Goal: Task Accomplishment & Management: Use online tool/utility

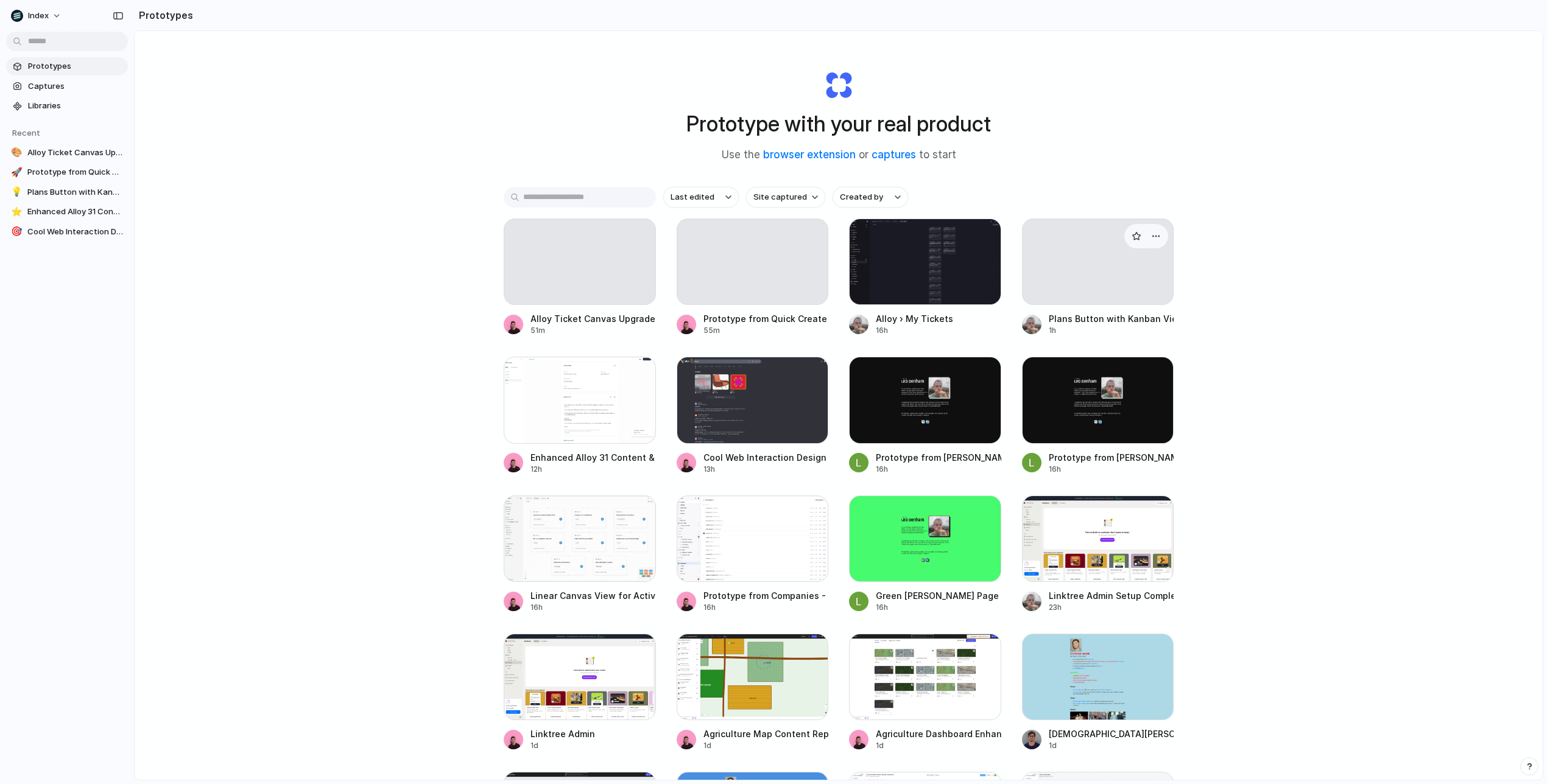
click at [1090, 270] on div at bounding box center [1098, 262] width 152 height 87
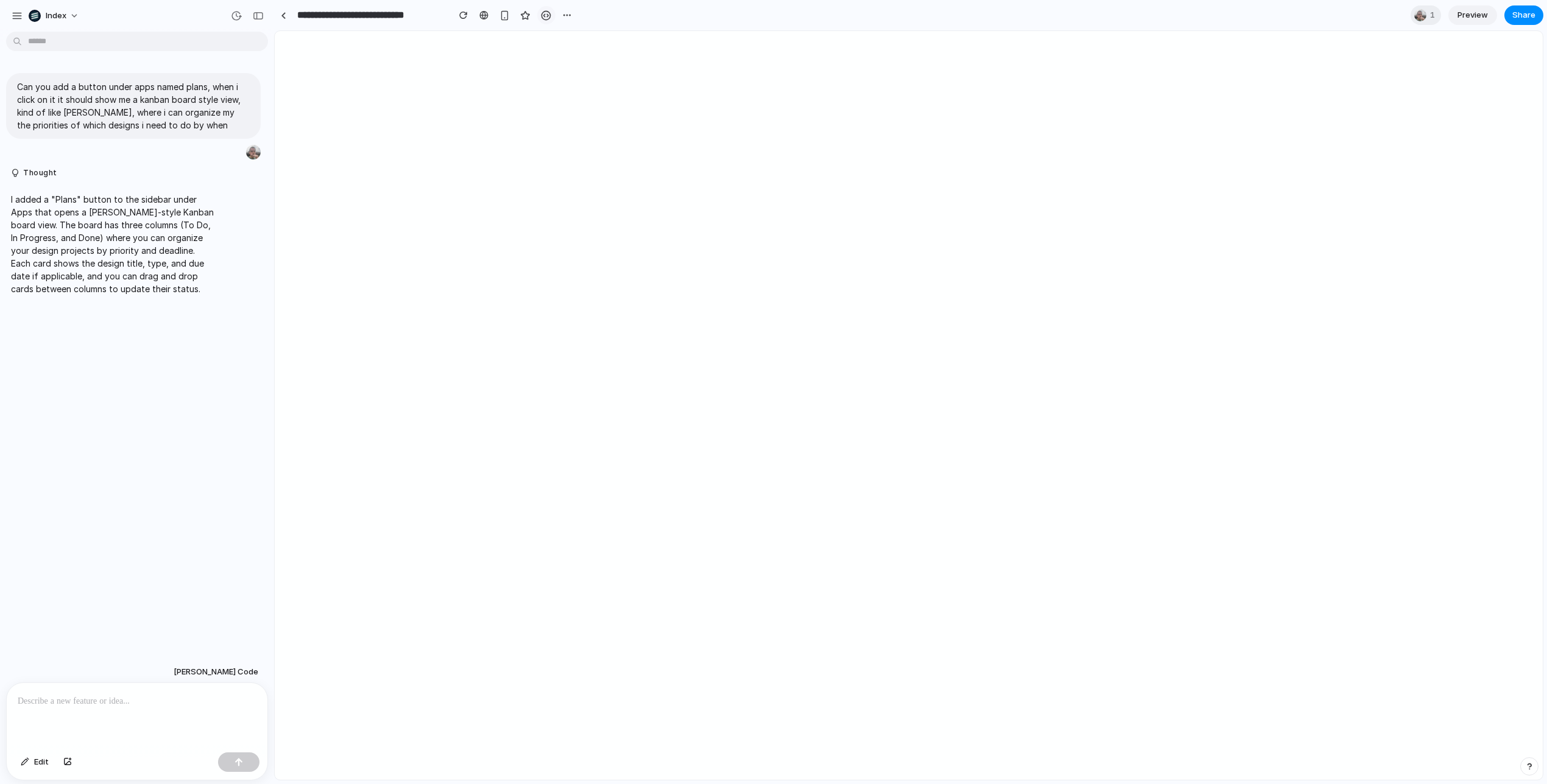
click at [552, 13] on button "button" at bounding box center [546, 15] width 18 height 18
